Goal: Find specific page/section: Find specific page/section

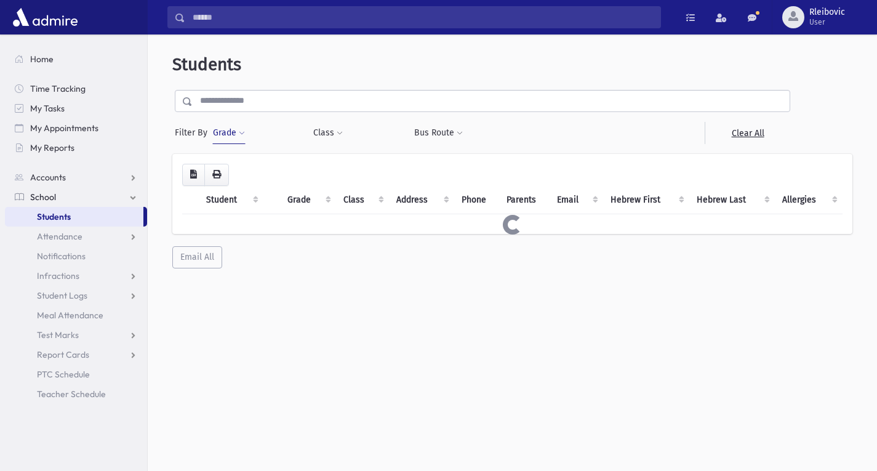
scroll to position [33, 0]
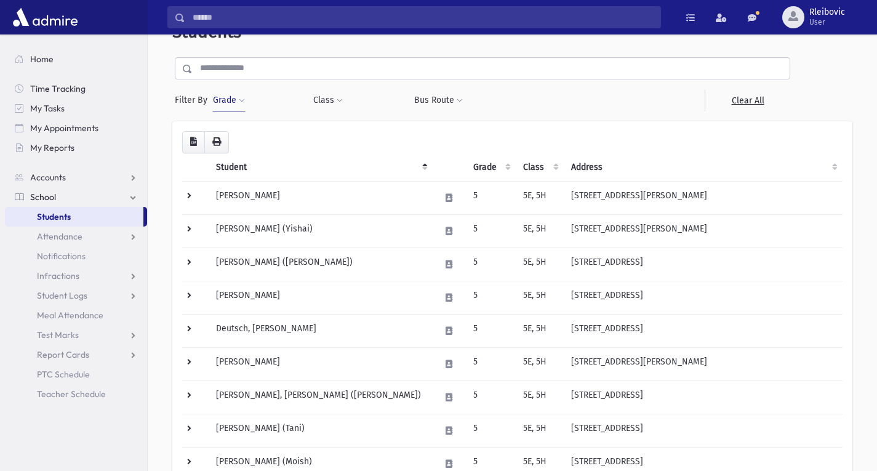
click at [227, 95] on button "Grade" at bounding box center [228, 100] width 33 height 22
click at [241, 137] on span "×" at bounding box center [240, 136] width 10 height 10
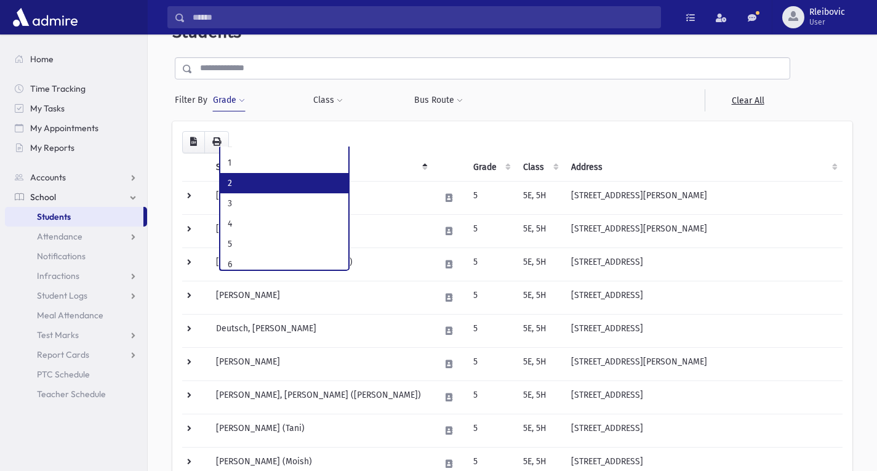
scroll to position [63, 0]
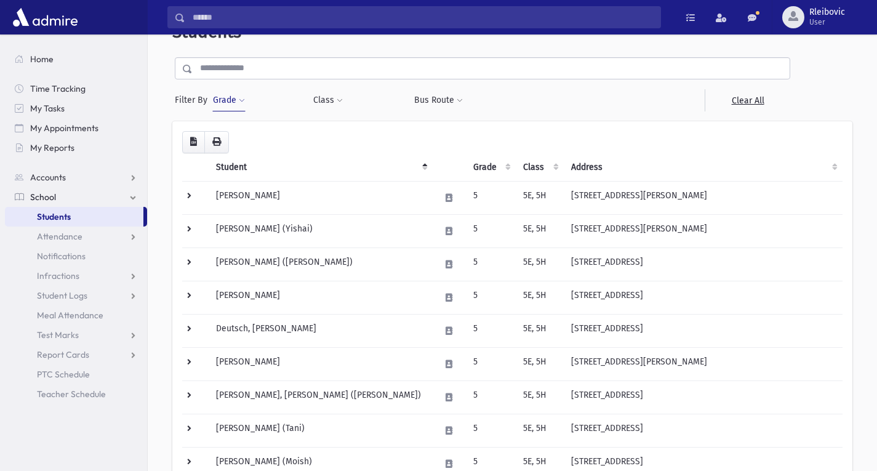
click at [225, 102] on button "Grade" at bounding box center [228, 100] width 33 height 22
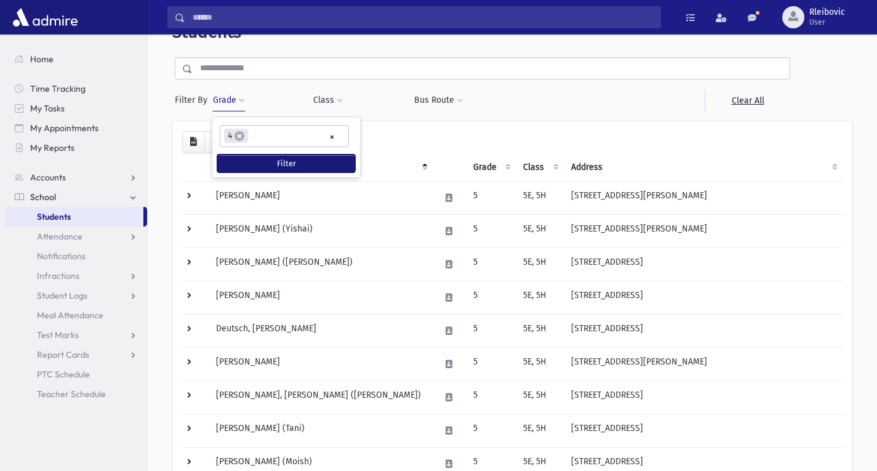
click at [252, 166] on button "Filter" at bounding box center [286, 164] width 138 height 18
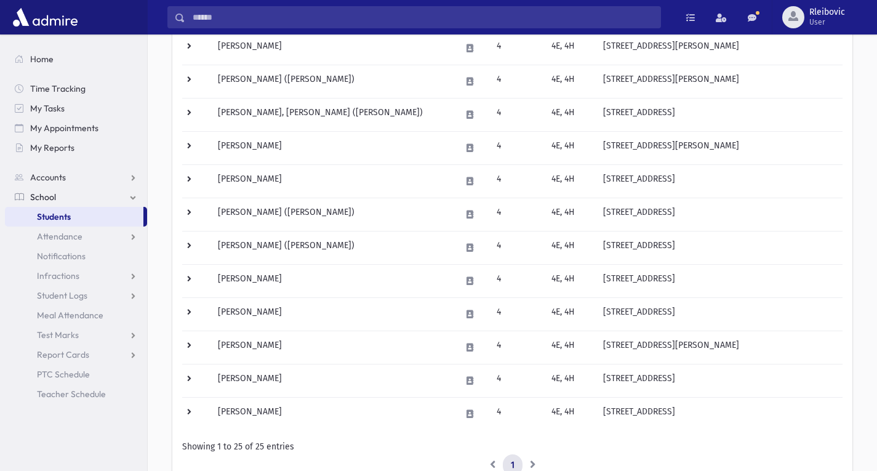
scroll to position [618, 0]
